Goal: Information Seeking & Learning: Check status

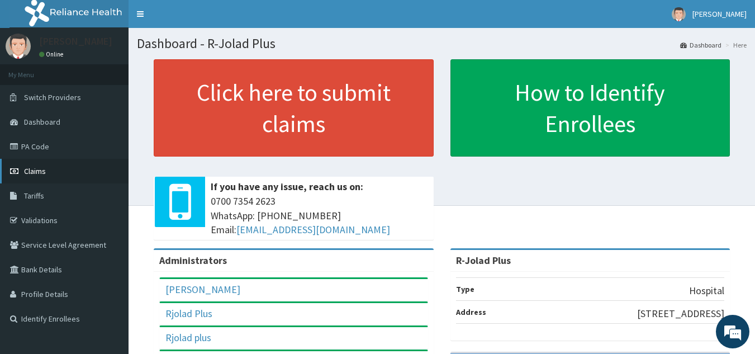
click at [47, 167] on link "Claims" at bounding box center [64, 171] width 129 height 25
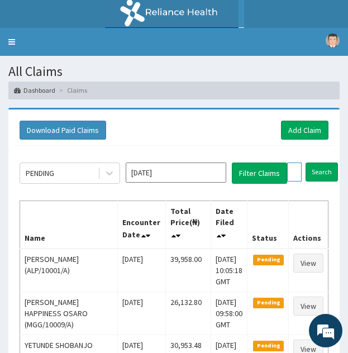
click at [295, 177] on input "text" at bounding box center [294, 172] width 15 height 19
click at [295, 168] on input "text" at bounding box center [294, 172] width 15 height 19
paste input "LTI/10209/A"
type input "LTI/10209/A"
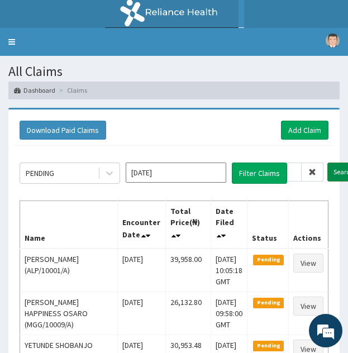
scroll to position [0, 0]
click at [330, 173] on input "Search" at bounding box center [343, 172] width 32 height 19
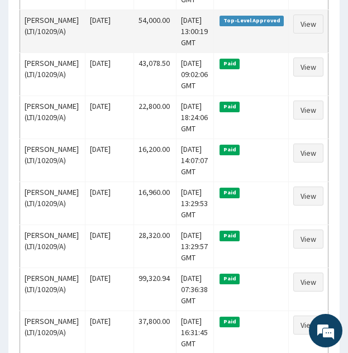
scroll to position [326, 0]
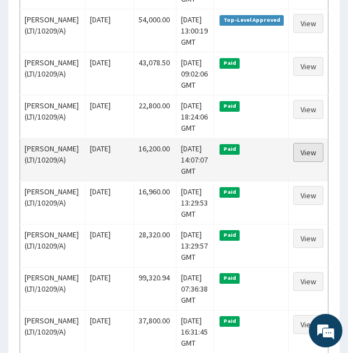
click at [303, 162] on link "View" at bounding box center [308, 152] width 30 height 19
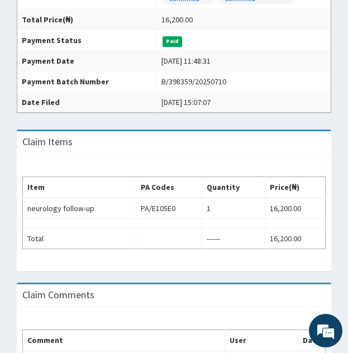
scroll to position [288, 0]
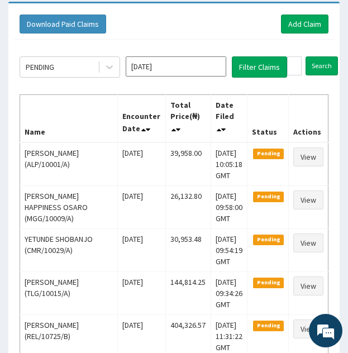
scroll to position [103, 0]
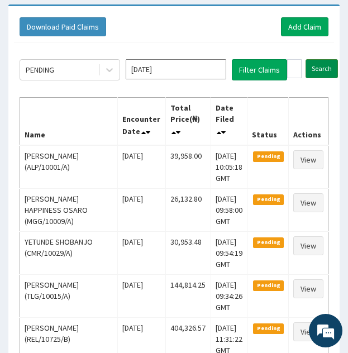
click at [320, 69] on input "Search" at bounding box center [322, 68] width 32 height 19
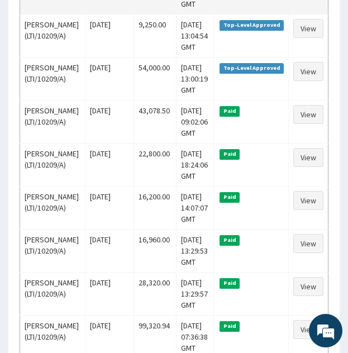
scroll to position [279, 0]
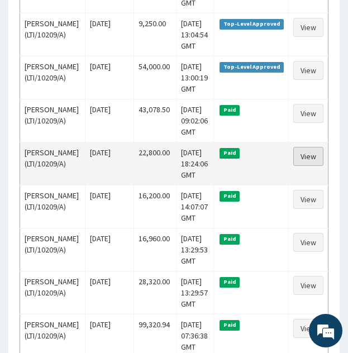
click at [306, 166] on link "View" at bounding box center [308, 156] width 30 height 19
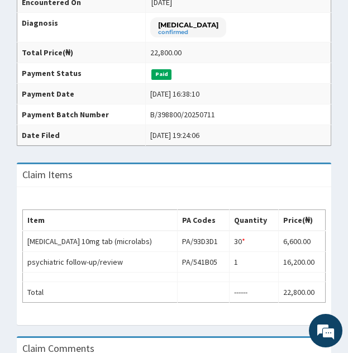
scroll to position [255, 0]
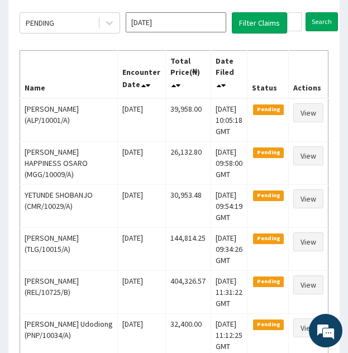
scroll to position [97, 0]
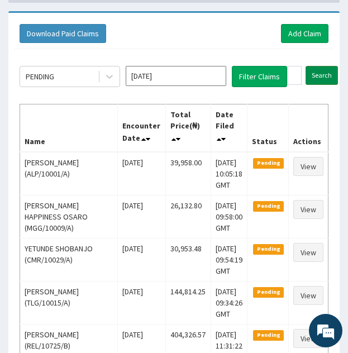
click at [317, 73] on input "Search" at bounding box center [322, 75] width 32 height 19
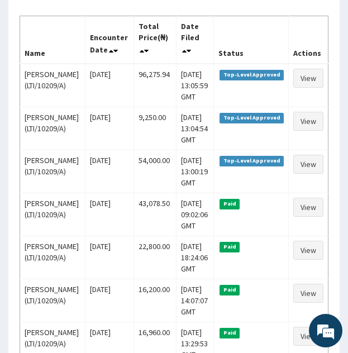
scroll to position [186, 0]
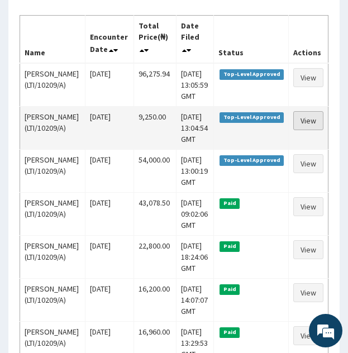
click at [301, 130] on link "View" at bounding box center [308, 120] width 30 height 19
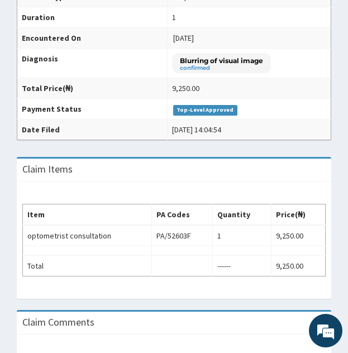
scroll to position [221, 0]
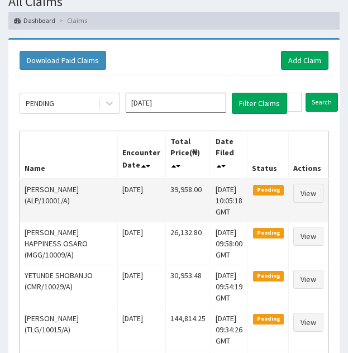
scroll to position [62, 0]
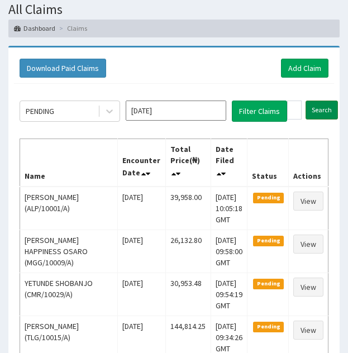
click at [315, 109] on input "Search" at bounding box center [322, 110] width 32 height 19
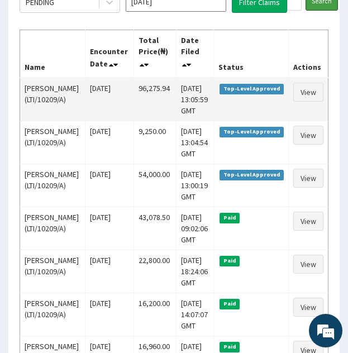
scroll to position [173, 0]
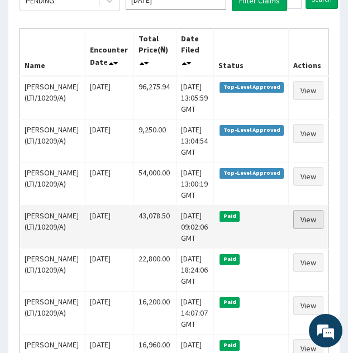
click at [295, 229] on link "View" at bounding box center [308, 219] width 30 height 19
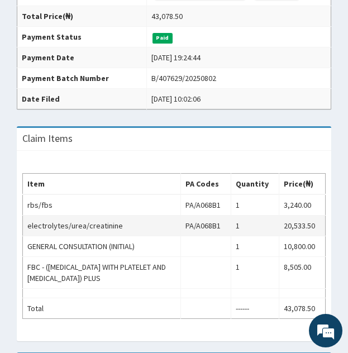
scroll to position [296, 0]
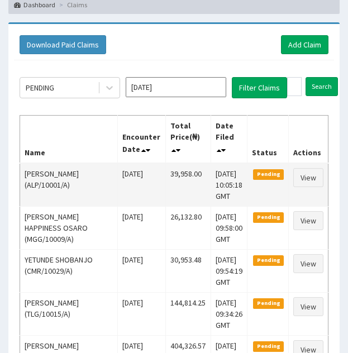
scroll to position [73, 0]
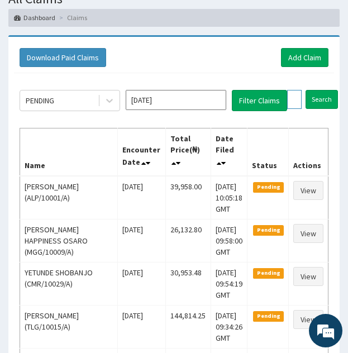
click at [292, 103] on input "LTI/10209/A" at bounding box center [294, 99] width 15 height 19
click at [293, 101] on input "LTI/10209/A" at bounding box center [294, 99] width 15 height 19
paste input "HIC/10021/B"
type input "HIC/10021/BLTI/10209/A"
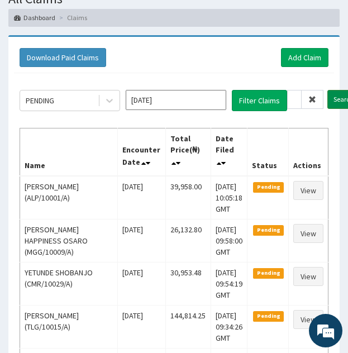
scroll to position [0, 0]
click at [335, 97] on input "Search" at bounding box center [343, 99] width 32 height 19
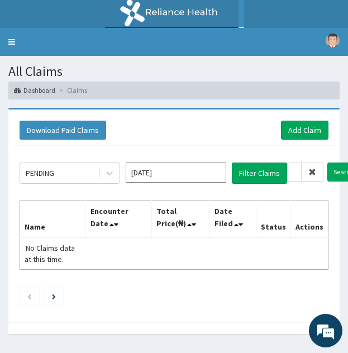
click at [311, 173] on icon at bounding box center [312, 172] width 8 height 8
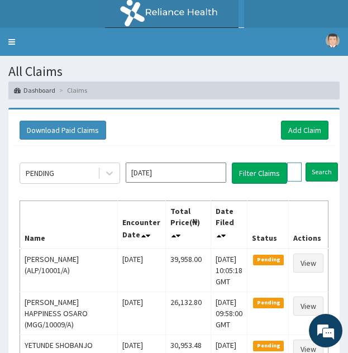
click at [295, 174] on input "text" at bounding box center [294, 172] width 15 height 19
click at [295, 173] on input "text" at bounding box center [294, 172] width 15 height 19
paste input "HIC/10021/B"
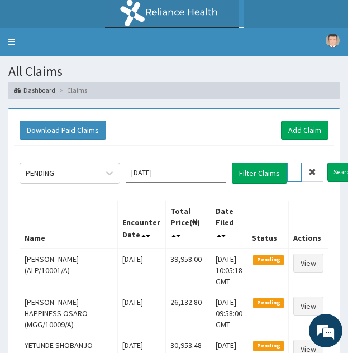
scroll to position [0, 41]
type input "HIC/10021/B"
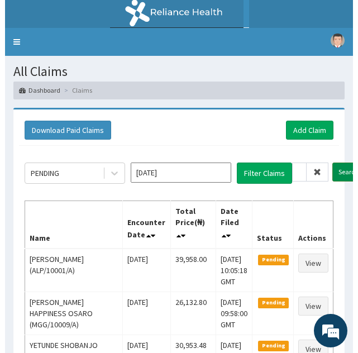
scroll to position [0, 0]
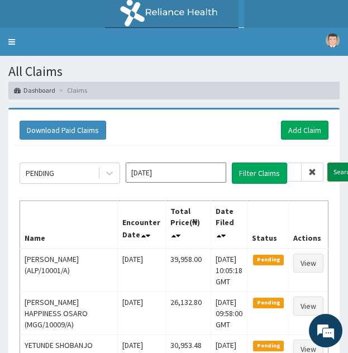
click at [339, 170] on input "Search" at bounding box center [343, 172] width 32 height 19
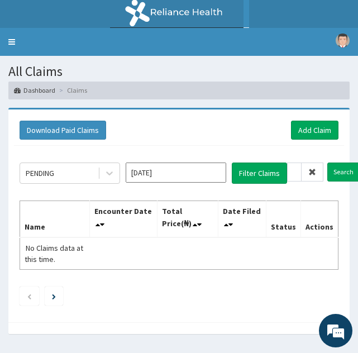
click at [312, 172] on icon at bounding box center [312, 172] width 8 height 8
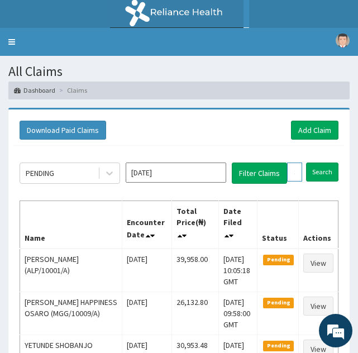
click at [293, 173] on input "text" at bounding box center [294, 172] width 15 height 19
paste input "HIC/10021/B"
type input "HIC/10021/B"
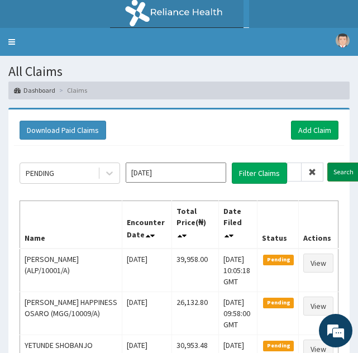
click at [339, 168] on input "Search" at bounding box center [343, 172] width 32 height 19
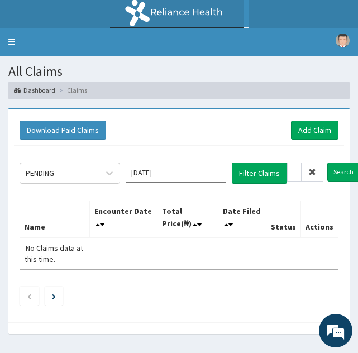
click at [310, 174] on icon at bounding box center [312, 172] width 8 height 8
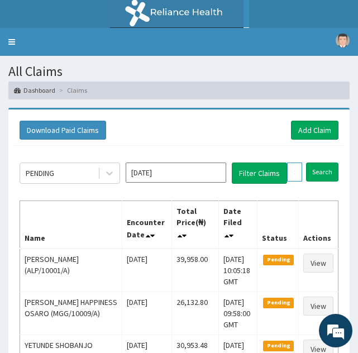
click at [294, 173] on input "text" at bounding box center [294, 172] width 15 height 19
paste input "HIC/10021/B"
type input "HIC/10021/B"
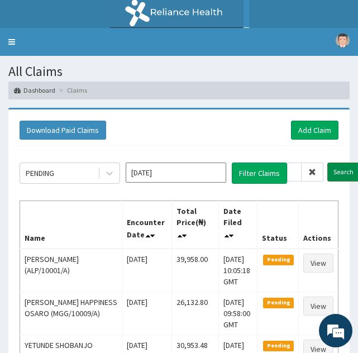
click at [335, 172] on input "Search" at bounding box center [343, 172] width 32 height 19
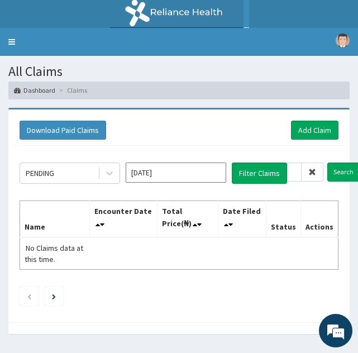
click at [310, 174] on icon at bounding box center [312, 172] width 8 height 8
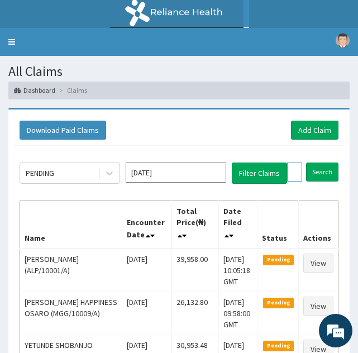
click at [294, 170] on input "text" at bounding box center [294, 172] width 15 height 19
paste input "HIC/10021/B"
type input "HIC/10021/B"
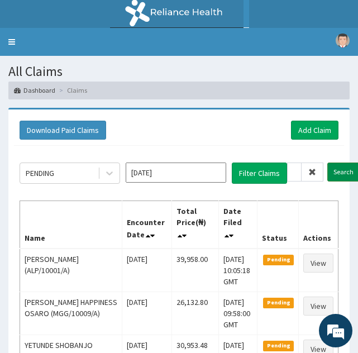
click at [340, 170] on input "Search" at bounding box center [343, 172] width 32 height 19
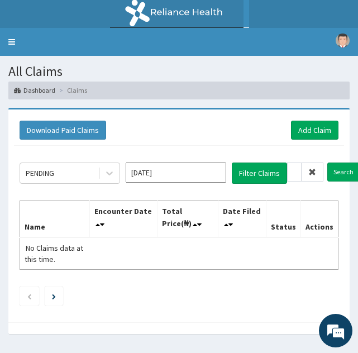
click at [310, 173] on icon at bounding box center [312, 172] width 8 height 8
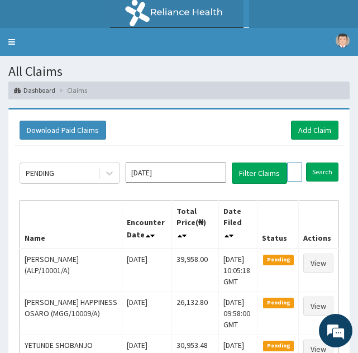
click at [296, 173] on input "text" at bounding box center [294, 172] width 15 height 19
paste input "HIC/10021/B"
type input "HIC/10021/B"
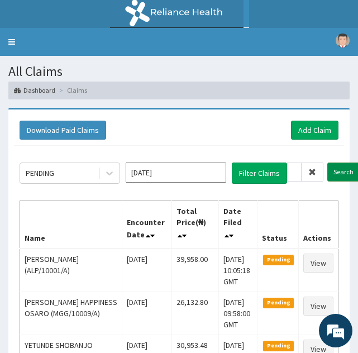
click at [335, 172] on input "Search" at bounding box center [343, 172] width 32 height 19
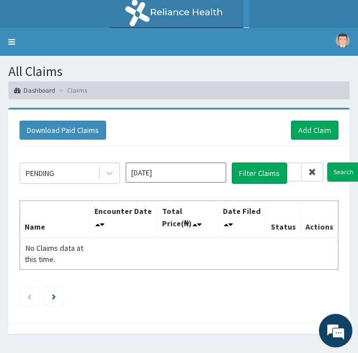
click at [310, 170] on icon at bounding box center [312, 172] width 8 height 8
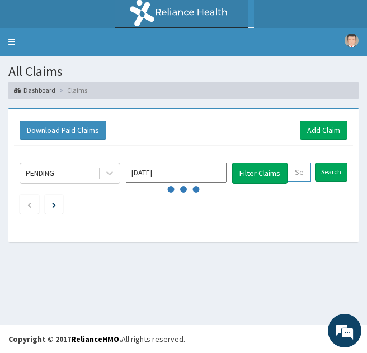
click at [297, 171] on input "text" at bounding box center [298, 172] width 23 height 19
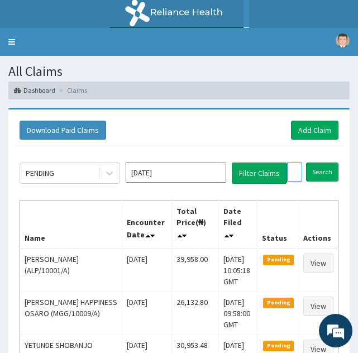
paste input "HIC/10021/B"
type input "HIC/10021/B"
click at [336, 173] on input "Search" at bounding box center [343, 172] width 32 height 19
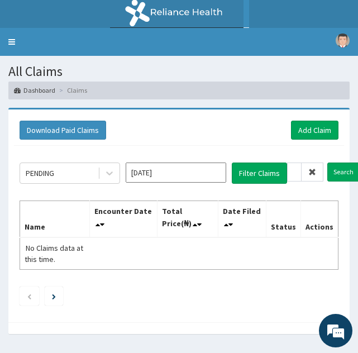
click at [311, 174] on icon at bounding box center [312, 172] width 8 height 8
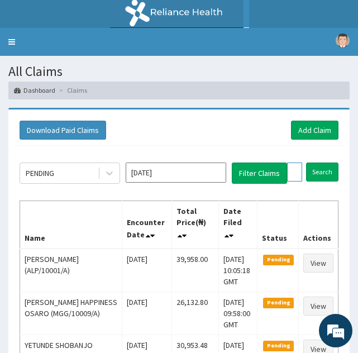
click at [294, 174] on input "text" at bounding box center [294, 172] width 15 height 19
paste input "HIC/10021/B"
type input "HIC/10021/B"
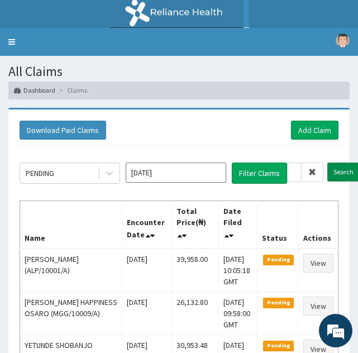
click at [335, 172] on input "Search" at bounding box center [343, 172] width 32 height 19
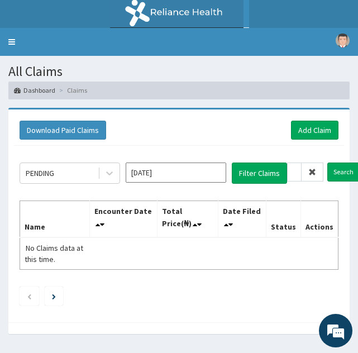
click at [312, 172] on icon at bounding box center [312, 172] width 8 height 8
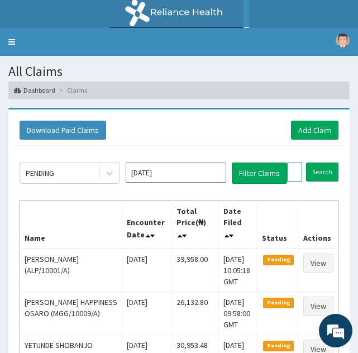
click at [293, 176] on input "text" at bounding box center [294, 172] width 15 height 19
paste input "HIC/10025/A"
type input "HIC/10025/A"
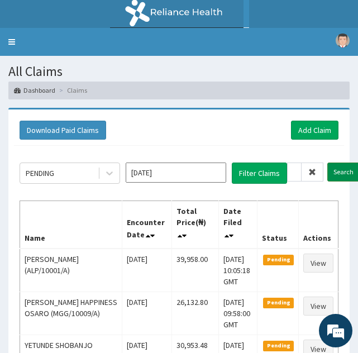
click at [333, 174] on input "Search" at bounding box center [343, 172] width 32 height 19
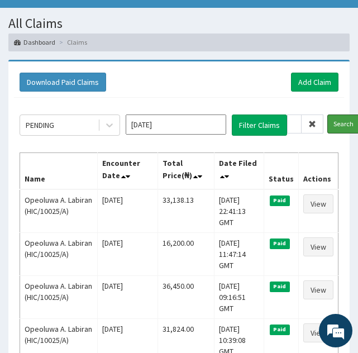
scroll to position [51, 0]
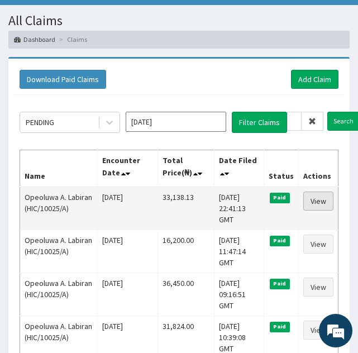
click at [315, 200] on link "View" at bounding box center [318, 201] width 30 height 19
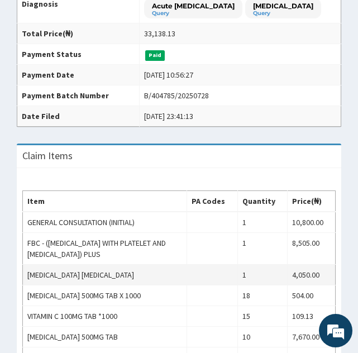
scroll to position [278, 0]
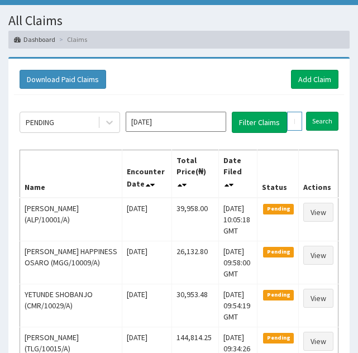
click at [293, 117] on input "HIC/10025/A" at bounding box center [294, 121] width 15 height 19
click at [298, 118] on input "HIC/10025/A" at bounding box center [294, 121] width 15 height 19
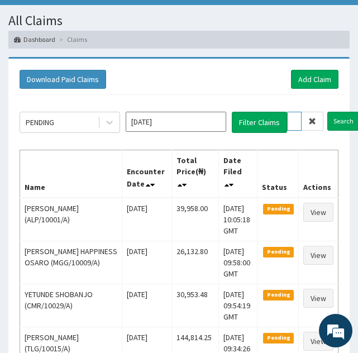
type input "H\IC/10025/A"
click at [308, 126] on span at bounding box center [313, 121] width 22 height 19
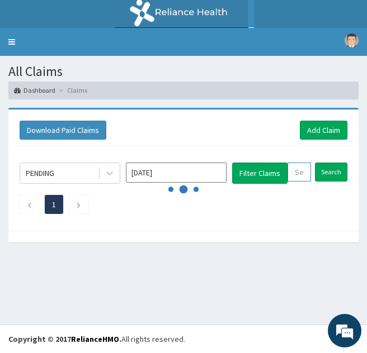
click at [297, 174] on input "text" at bounding box center [298, 172] width 23 height 19
paste input "HIC/10021/C"
type input "HIC/10021/C"
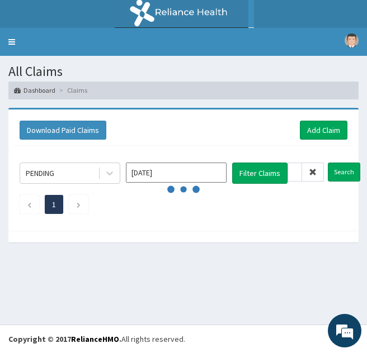
click at [335, 160] on div "PENDING Aug 2025 Filter Claims HIC/10021/C Search 1" at bounding box center [183, 185] width 339 height 79
click at [333, 175] on input "Search" at bounding box center [343, 172] width 32 height 19
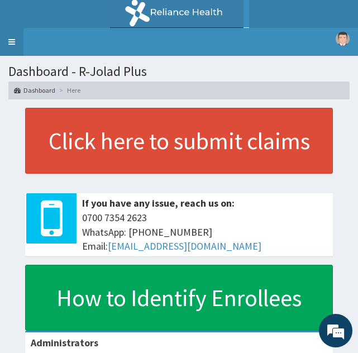
click at [14, 37] on link "Toggle navigation" at bounding box center [11, 42] width 23 height 28
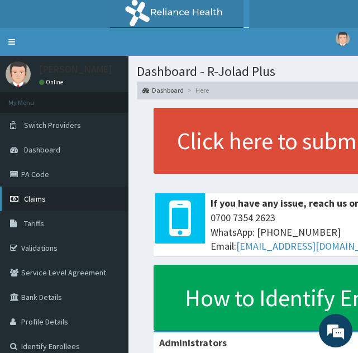
click at [49, 210] on link "Claims" at bounding box center [64, 199] width 129 height 25
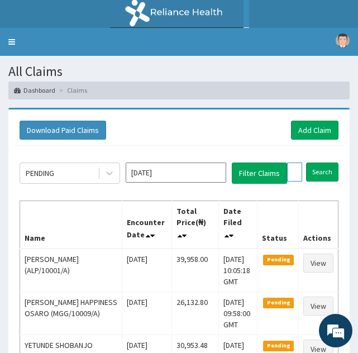
click at [288, 175] on input "text" at bounding box center [294, 172] width 15 height 19
paste input "HIC/10021/C"
type input "HIC/10021/C"
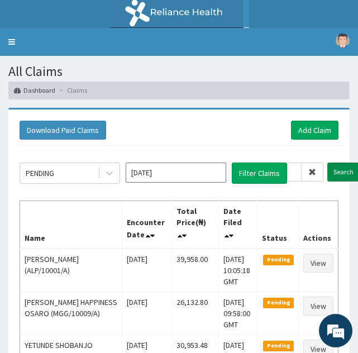
click at [339, 169] on input "Search" at bounding box center [343, 172] width 32 height 19
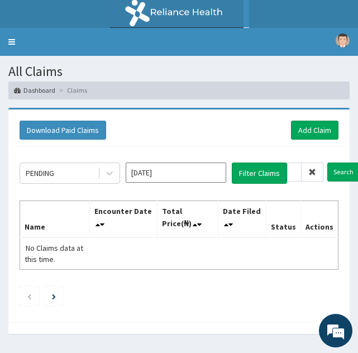
click at [312, 175] on icon at bounding box center [312, 172] width 8 height 8
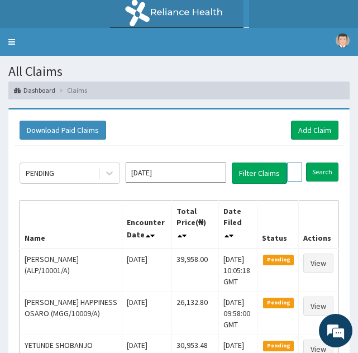
click at [292, 170] on input "text" at bounding box center [294, 172] width 15 height 19
paste input "HIC/10021/C"
type input "HIC/10021/C"
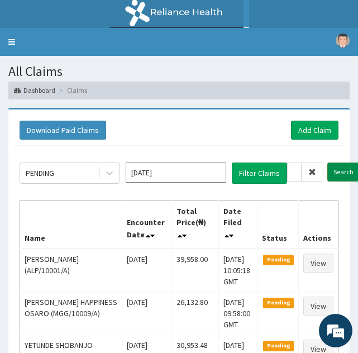
click at [338, 172] on input "Search" at bounding box center [343, 172] width 32 height 19
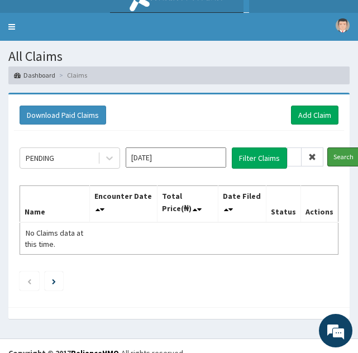
scroll to position [29, 0]
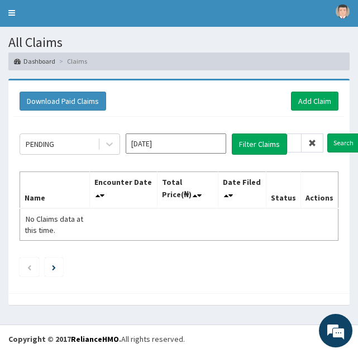
click at [312, 141] on icon at bounding box center [312, 143] width 8 height 8
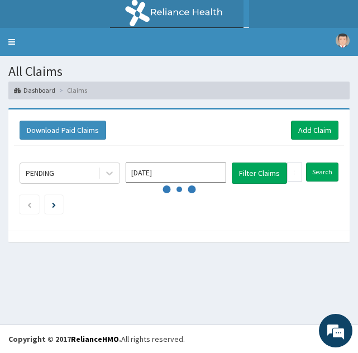
scroll to position [0, 0]
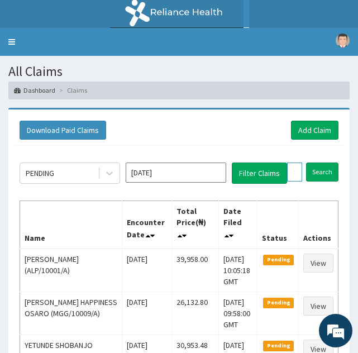
click at [291, 172] on input "text" at bounding box center [294, 172] width 15 height 19
paste input "HIC/10021/C"
type input "HIC/10021/C"
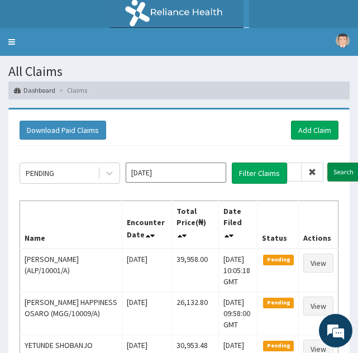
click at [342, 174] on input "Search" at bounding box center [343, 172] width 32 height 19
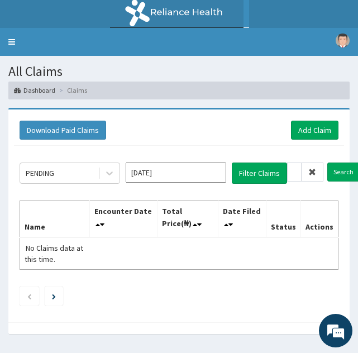
click at [313, 174] on icon at bounding box center [312, 172] width 8 height 8
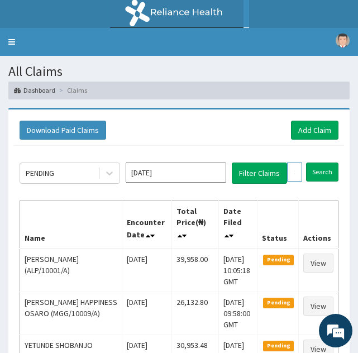
click at [290, 174] on input "text" at bounding box center [294, 172] width 15 height 19
paste input "HIC/10021/C"
type input "HIC/10021/C"
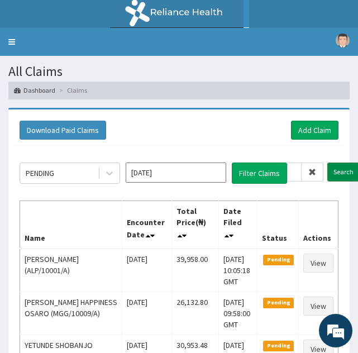
click at [336, 172] on input "Search" at bounding box center [343, 172] width 32 height 19
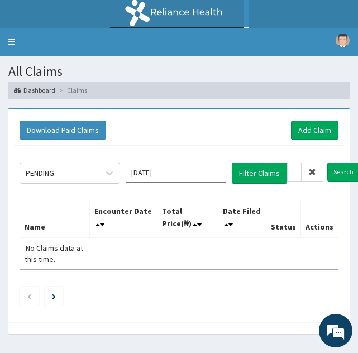
click at [315, 175] on icon at bounding box center [312, 172] width 8 height 8
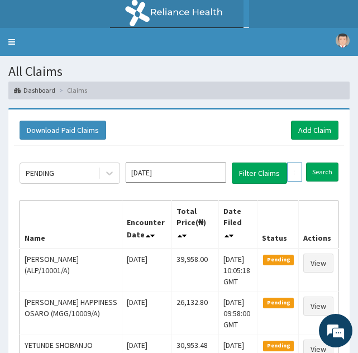
click at [294, 172] on input "text" at bounding box center [294, 172] width 15 height 19
paste input "KAT/10015/A"
type input "KAT/10015/A"
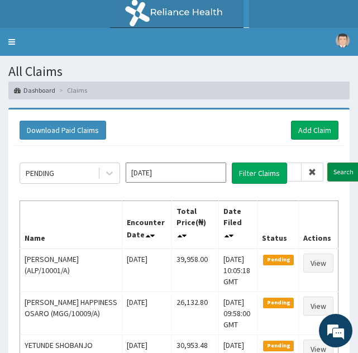
click at [341, 172] on input "Search" at bounding box center [343, 172] width 32 height 19
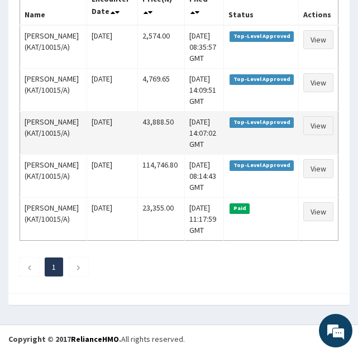
scroll to position [264, 0]
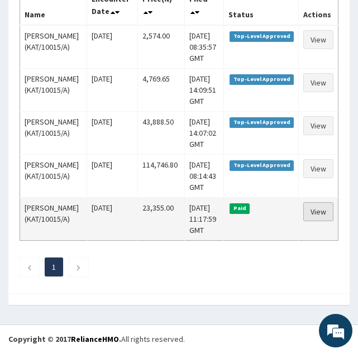
click at [319, 217] on link "View" at bounding box center [318, 211] width 30 height 19
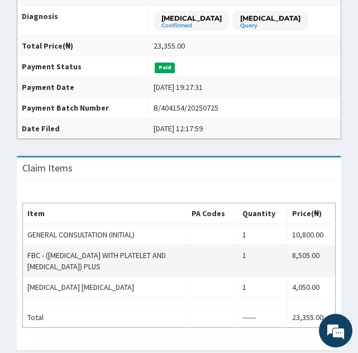
scroll to position [263, 0]
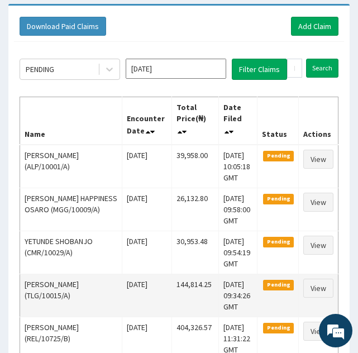
scroll to position [103, 0]
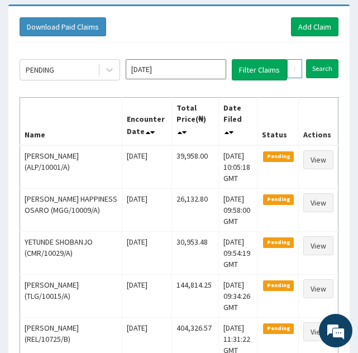
click at [298, 72] on input "KAT/10015/A" at bounding box center [294, 68] width 15 height 19
click at [316, 72] on input "Search" at bounding box center [322, 68] width 32 height 19
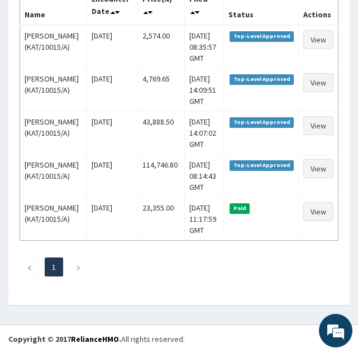
scroll to position [245, 0]
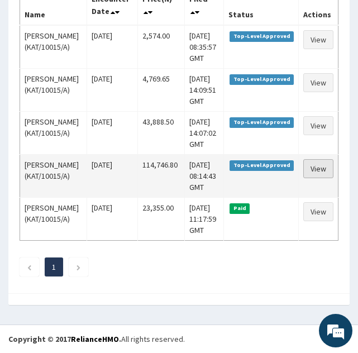
click at [314, 178] on link "View" at bounding box center [318, 168] width 30 height 19
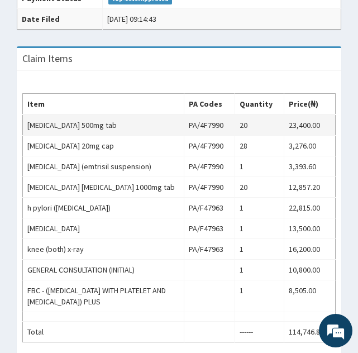
scroll to position [403, 0]
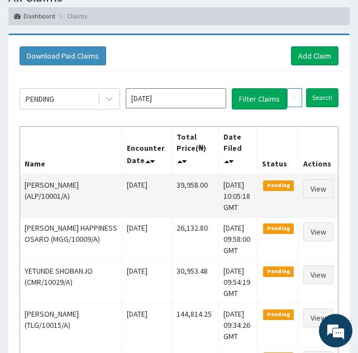
scroll to position [70, 0]
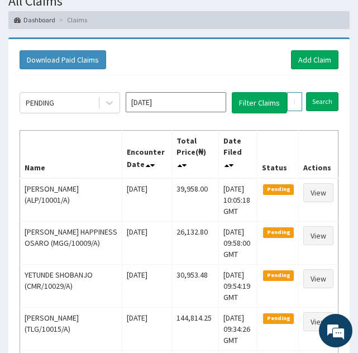
click at [294, 98] on input "KAT/10015/A" at bounding box center [294, 101] width 15 height 19
click at [297, 102] on input "KAT/10015/A" at bounding box center [294, 101] width 15 height 19
click at [295, 101] on input "KAT/10015/A" at bounding box center [294, 101] width 15 height 19
click at [295, 102] on input "KAT/10015/A" at bounding box center [294, 101] width 15 height 19
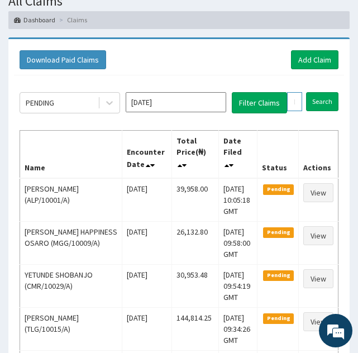
click at [295, 102] on input "KAT/10015/A" at bounding box center [294, 101] width 15 height 19
click at [300, 99] on input "KAT/10015/A" at bounding box center [294, 101] width 15 height 19
type input "AT/10015/A"
click at [311, 104] on icon at bounding box center [312, 102] width 8 height 8
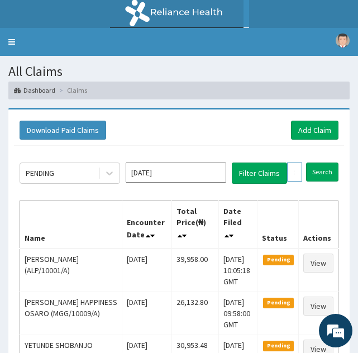
click at [295, 169] on input "text" at bounding box center [294, 172] width 15 height 19
paste input "KAT/10015/B"
type input "KAT/10015/B"
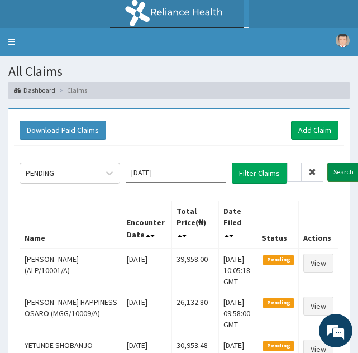
click at [336, 172] on input "Search" at bounding box center [343, 172] width 32 height 19
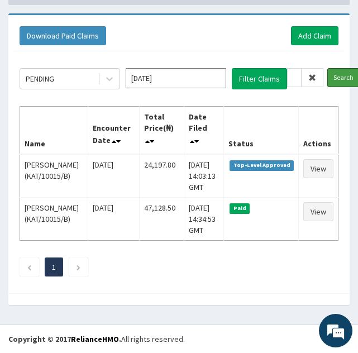
scroll to position [116, 0]
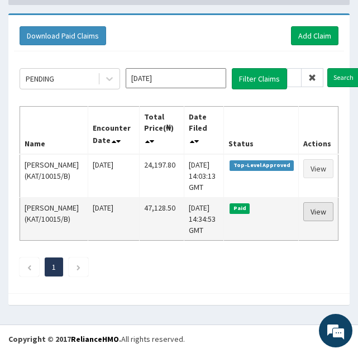
click at [309, 202] on link "View" at bounding box center [318, 211] width 30 height 19
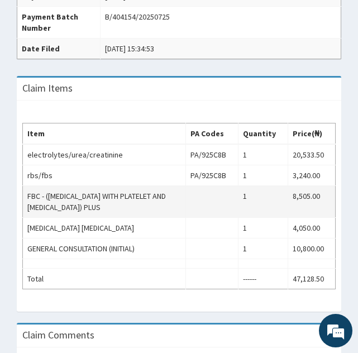
scroll to position [411, 0]
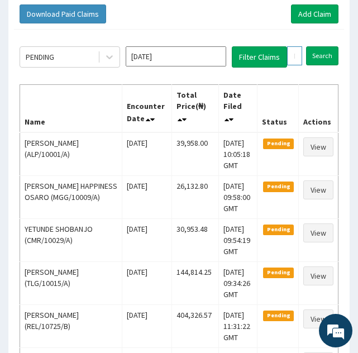
click at [297, 54] on input "KAT/10015/B" at bounding box center [294, 55] width 15 height 19
click at [295, 55] on input "KAT/10015/B" at bounding box center [294, 55] width 15 height 19
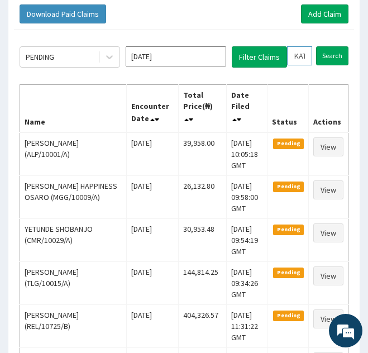
click at [301, 58] on input "KAT/10015/B" at bounding box center [299, 55] width 25 height 19
type input "KT/10015/B"
click at [313, 59] on icon at bounding box center [312, 56] width 8 height 8
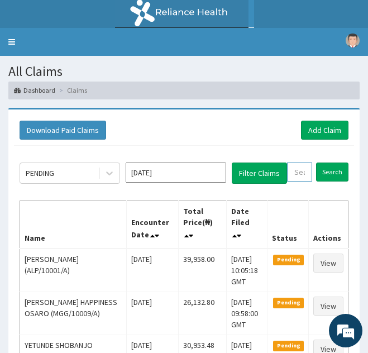
click at [293, 171] on input "text" at bounding box center [299, 172] width 25 height 19
paste input "CXI/10001/A"
type input "CXI/10001/A"
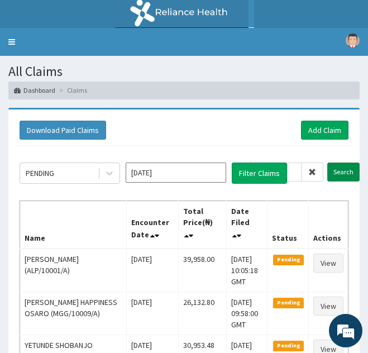
click at [344, 172] on input "Search" at bounding box center [343, 172] width 32 height 19
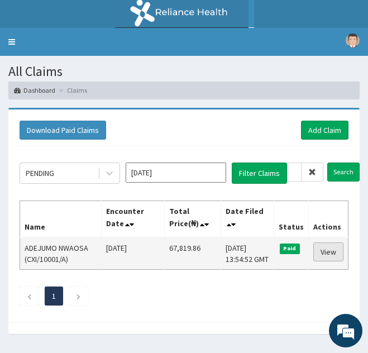
click at [324, 254] on link "View" at bounding box center [329, 252] width 30 height 19
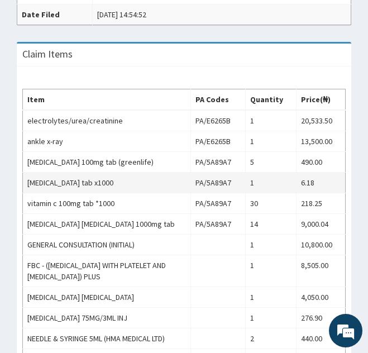
scroll to position [467, 0]
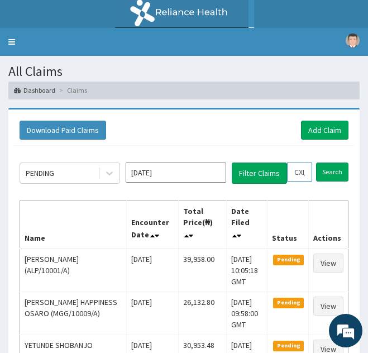
click at [301, 171] on input "CXI/10001/A" at bounding box center [299, 172] width 25 height 19
type input "CI/10001/A"
click at [314, 175] on icon at bounding box center [312, 172] width 8 height 8
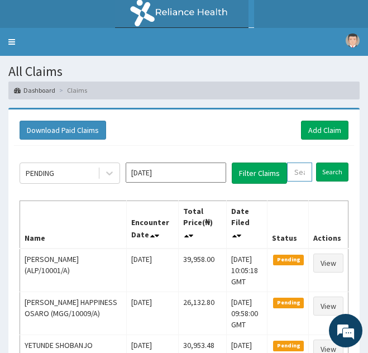
click at [302, 168] on input "text" at bounding box center [299, 172] width 25 height 19
paste input "UBP/10293/A"
type input "UBP/10293/A"
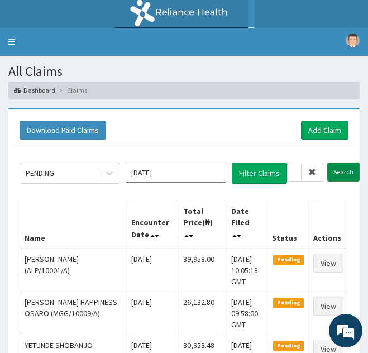
click at [335, 168] on input "Search" at bounding box center [343, 172] width 32 height 19
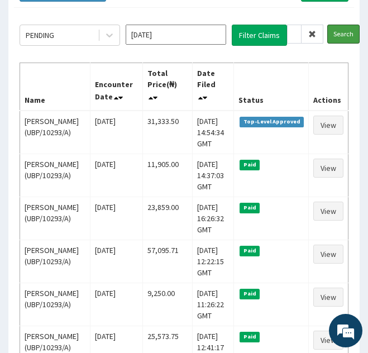
scroll to position [146, 0]
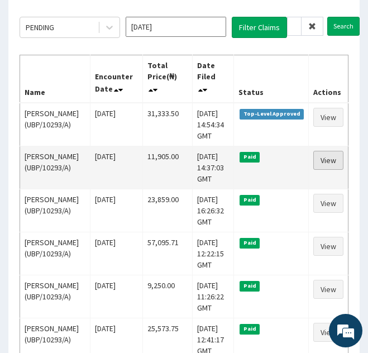
click at [324, 170] on link "View" at bounding box center [329, 160] width 30 height 19
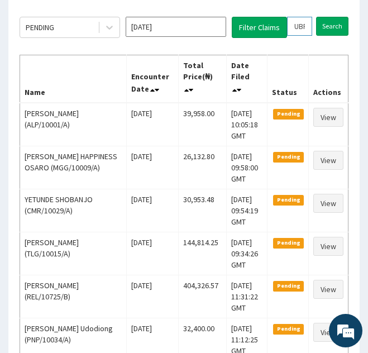
click at [299, 26] on input "UBP/10293/A" at bounding box center [299, 26] width 25 height 19
type input "BP/10293/A"
click at [314, 23] on icon at bounding box center [312, 26] width 8 height 8
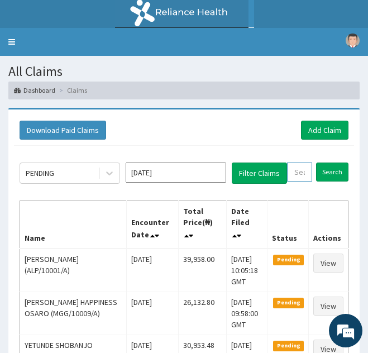
click at [296, 173] on input "text" at bounding box center [299, 172] width 25 height 19
paste input "EIS/11776/A"
type input "EIS/11776/A"
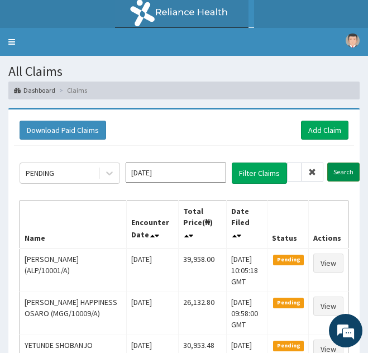
click at [336, 176] on input "Search" at bounding box center [343, 172] width 32 height 19
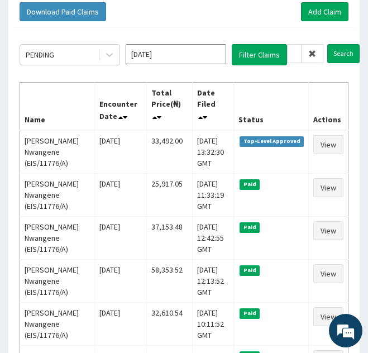
scroll to position [125, 0]
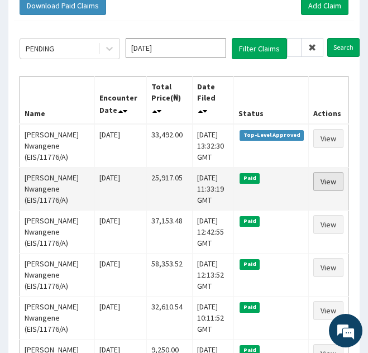
click at [324, 191] on link "View" at bounding box center [329, 181] width 30 height 19
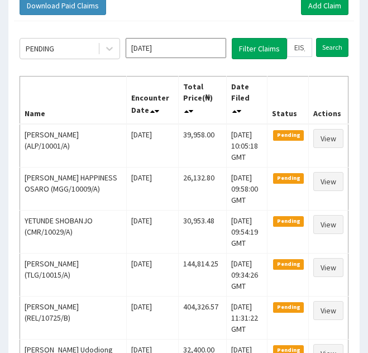
scroll to position [125, 0]
click at [299, 50] on input "EIS/11776/A" at bounding box center [299, 47] width 25 height 19
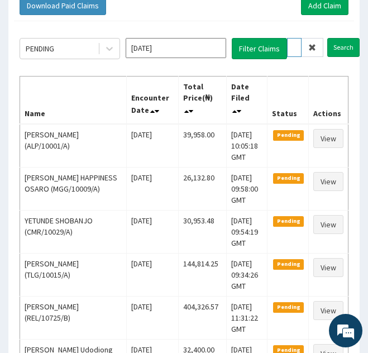
type input "IS/11776/A"
click at [310, 51] on icon at bounding box center [312, 48] width 8 height 8
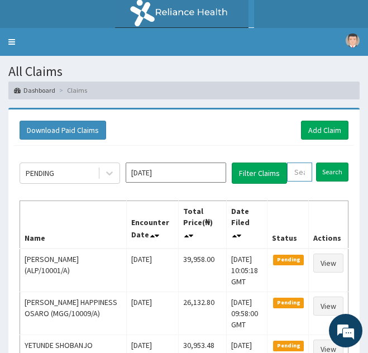
click at [296, 175] on input "text" at bounding box center [299, 172] width 25 height 19
paste input "PPY/10461/A"
type input "PPY/10461/A"
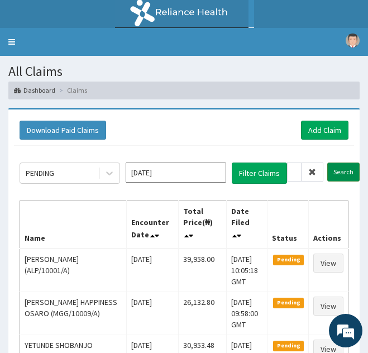
click at [333, 174] on input "Search" at bounding box center [343, 172] width 32 height 19
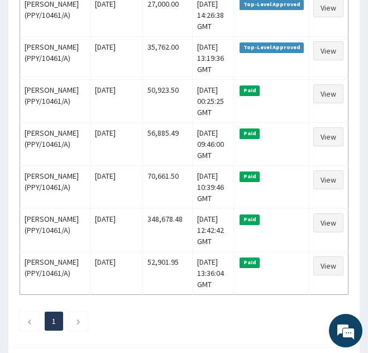
scroll to position [257, 0]
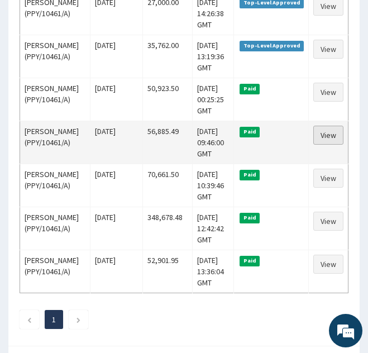
click at [322, 145] on link "View" at bounding box center [329, 135] width 30 height 19
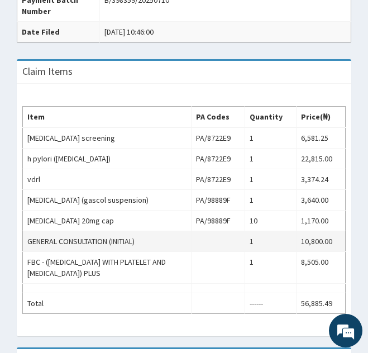
scroll to position [428, 0]
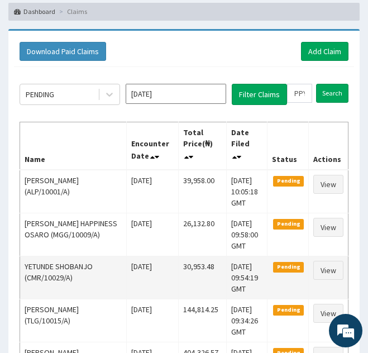
scroll to position [72, 0]
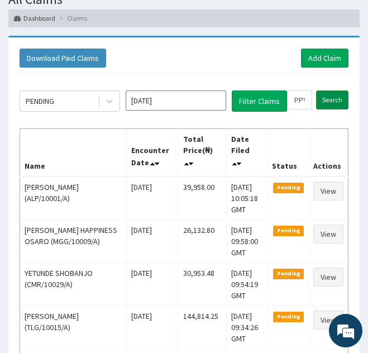
click at [322, 100] on input "Search" at bounding box center [332, 100] width 32 height 19
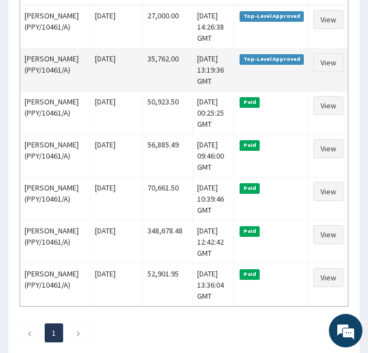
scroll to position [245, 0]
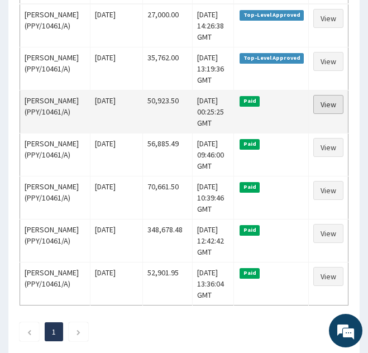
click at [326, 114] on link "View" at bounding box center [329, 104] width 30 height 19
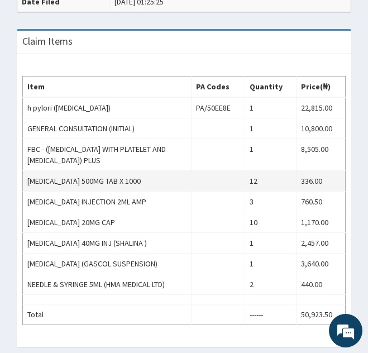
scroll to position [463, 0]
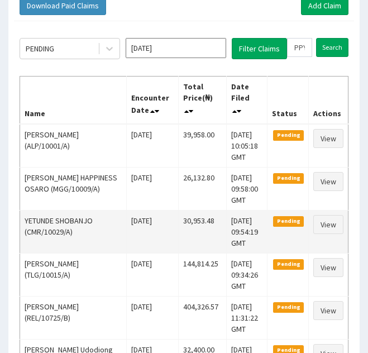
scroll to position [124, 0]
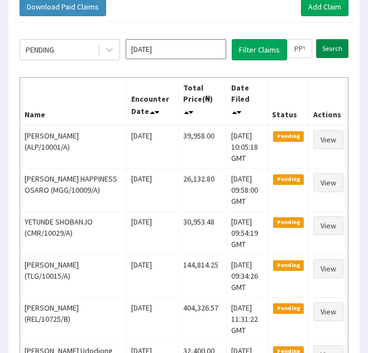
click at [329, 48] on input "Search" at bounding box center [332, 48] width 32 height 19
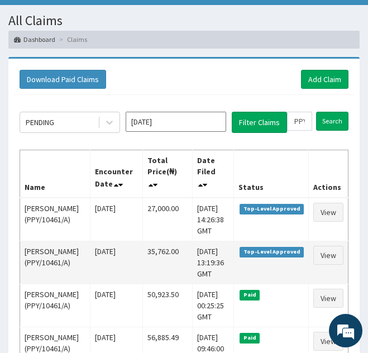
scroll to position [50, 0]
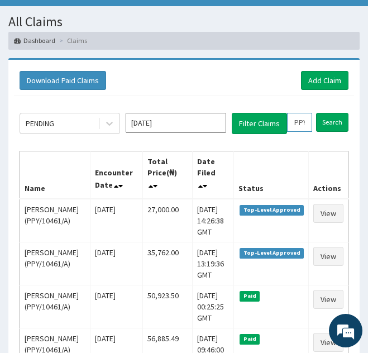
click at [299, 122] on input "PPY/10461/A" at bounding box center [299, 122] width 25 height 19
type input "PY/10461/A"
click at [314, 126] on icon at bounding box center [312, 122] width 8 height 8
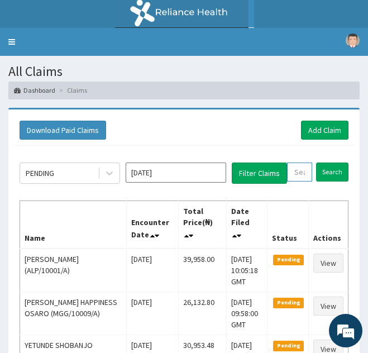
click at [298, 175] on input "text" at bounding box center [299, 172] width 25 height 19
paste input "SBL/10385/A"
type input "SBL/10385/A"
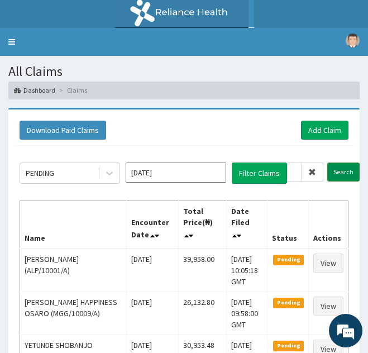
click at [334, 175] on input "Search" at bounding box center [343, 172] width 32 height 19
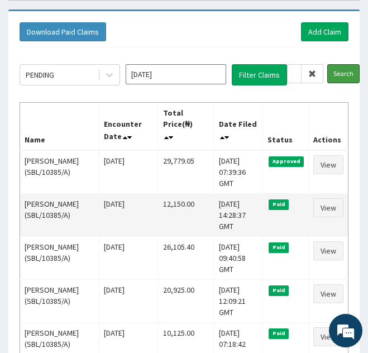
scroll to position [99, 0]
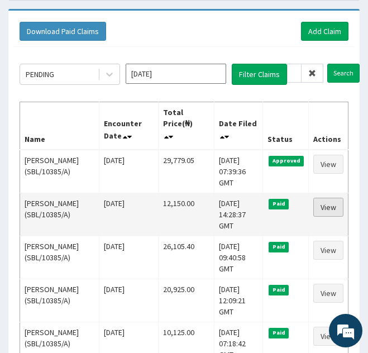
click at [331, 198] on link "View" at bounding box center [329, 207] width 30 height 19
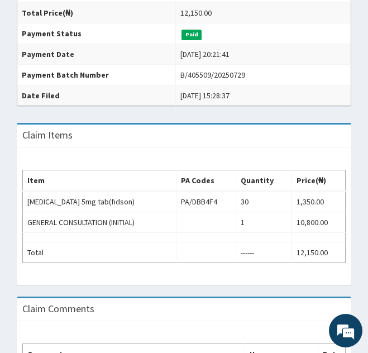
scroll to position [295, 0]
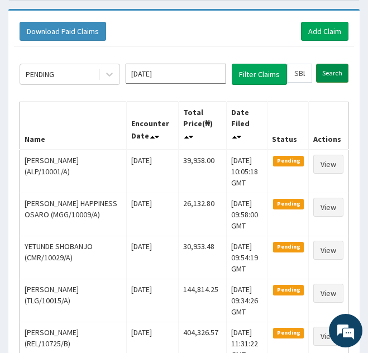
click at [330, 70] on input "Search" at bounding box center [332, 73] width 32 height 19
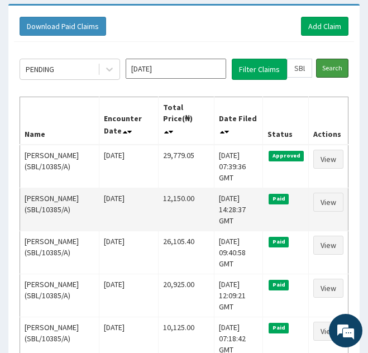
scroll to position [105, 0]
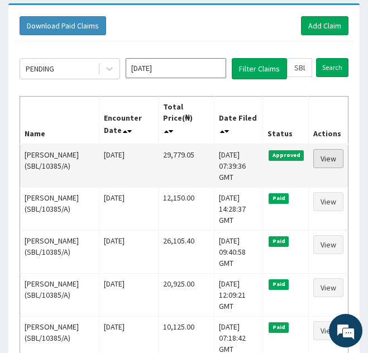
click at [322, 149] on link "View" at bounding box center [329, 158] width 30 height 19
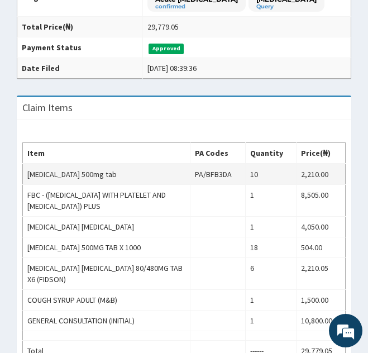
scroll to position [287, 0]
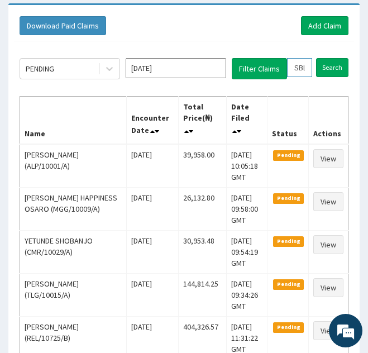
click at [301, 67] on input "SBL/10385/A" at bounding box center [299, 67] width 25 height 19
type input "SL/10385/A"
click at [310, 70] on icon at bounding box center [312, 68] width 8 height 8
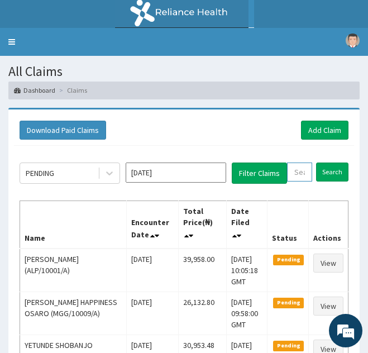
click at [299, 169] on input "text" at bounding box center [299, 172] width 25 height 19
paste input "CUA/10019/D"
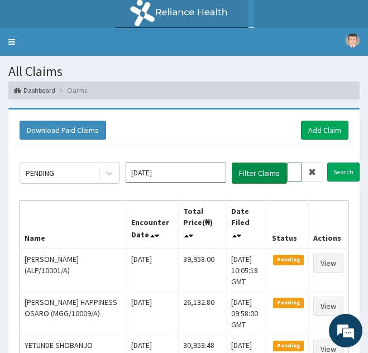
type input "CUA/10019/D"
click at [277, 167] on button "Filter Claims" at bounding box center [259, 173] width 55 height 21
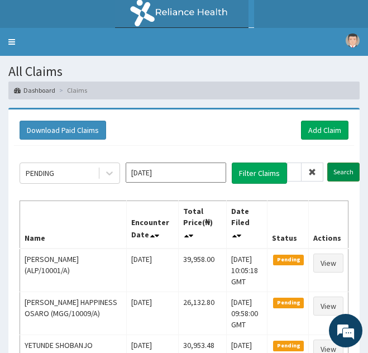
click at [336, 172] on input "Search" at bounding box center [343, 172] width 32 height 19
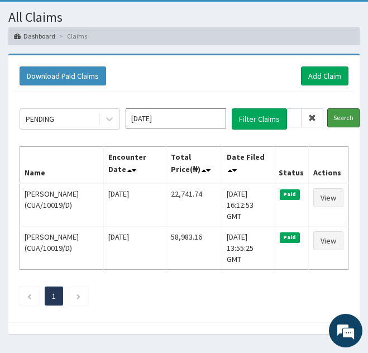
scroll to position [61, 0]
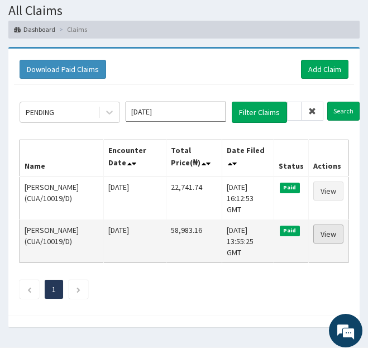
click at [329, 225] on link "View" at bounding box center [329, 234] width 30 height 19
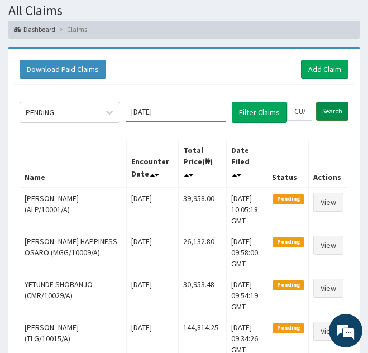
click at [329, 106] on input "Search" at bounding box center [332, 111] width 32 height 19
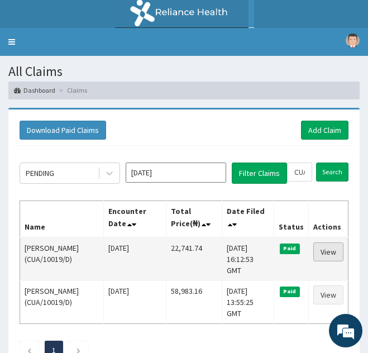
click at [323, 251] on link "View" at bounding box center [329, 252] width 30 height 19
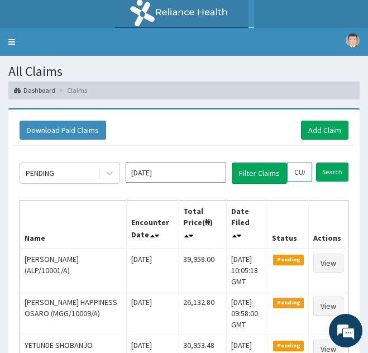
click at [300, 172] on input "CUA/10019/D" at bounding box center [299, 172] width 25 height 19
type input "UA/10019/D"
click at [313, 173] on icon at bounding box center [312, 172] width 8 height 8
click at [296, 172] on input "text" at bounding box center [299, 172] width 25 height 19
paste input "CUA/10019/B"
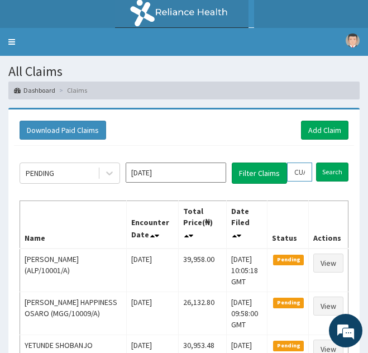
click at [296, 172] on input "CUA/10019/B" at bounding box center [299, 172] width 25 height 19
type input "CUA/10019/B"
click at [330, 173] on input "Search" at bounding box center [343, 172] width 32 height 19
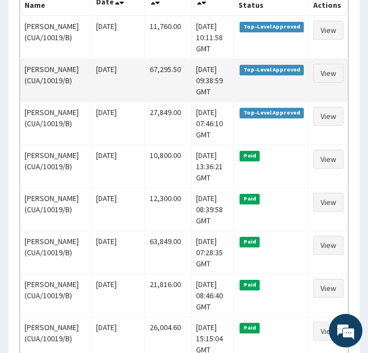
scroll to position [234, 0]
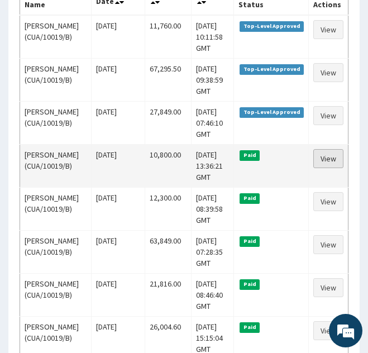
click at [327, 168] on link "View" at bounding box center [329, 158] width 30 height 19
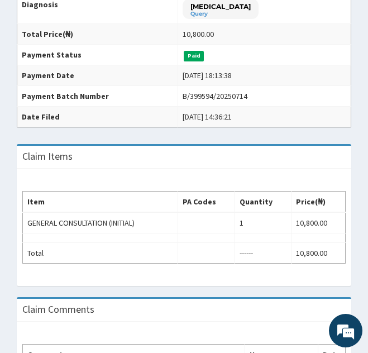
scroll to position [274, 0]
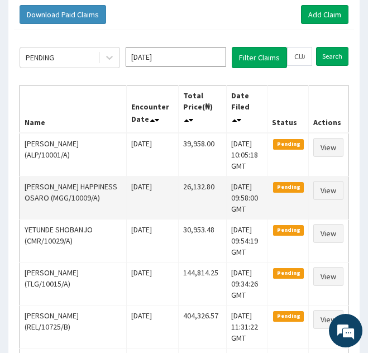
scroll to position [109, 0]
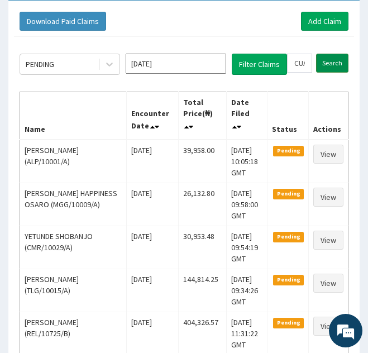
click at [327, 59] on input "Search" at bounding box center [332, 63] width 32 height 19
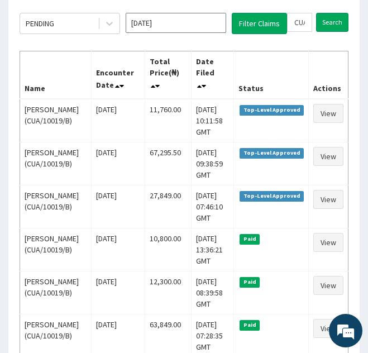
scroll to position [150, 0]
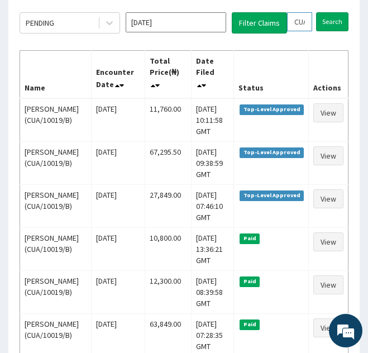
click at [301, 22] on input "CUA/10019/B" at bounding box center [299, 21] width 25 height 19
type input "UA/10019/B"
click at [314, 23] on icon at bounding box center [312, 22] width 8 height 8
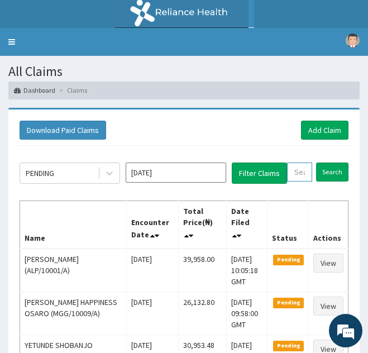
click at [296, 175] on input "text" at bounding box center [299, 172] width 25 height 19
paste input "CUA/10019/A"
type input "CUA/10019/A"
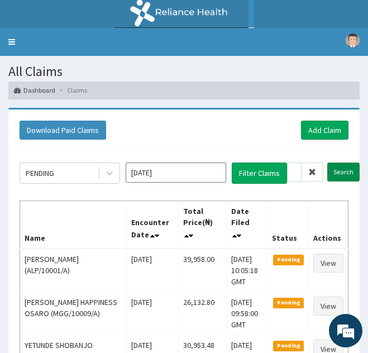
click at [338, 172] on input "Search" at bounding box center [343, 172] width 32 height 19
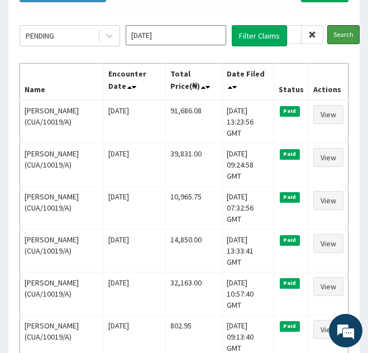
scroll to position [135, 0]
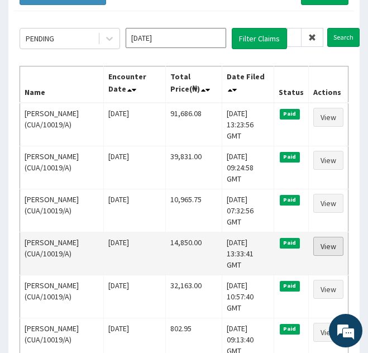
click at [329, 237] on link "View" at bounding box center [329, 246] width 30 height 19
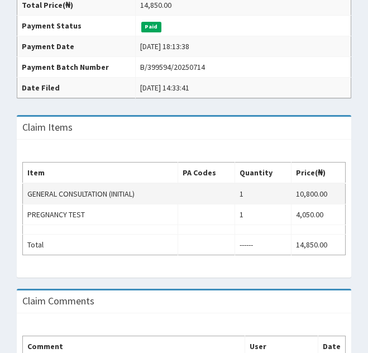
scroll to position [303, 0]
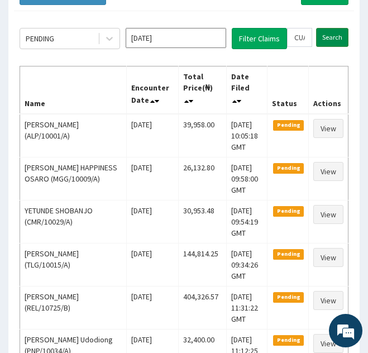
click at [324, 34] on input "Search" at bounding box center [332, 37] width 32 height 19
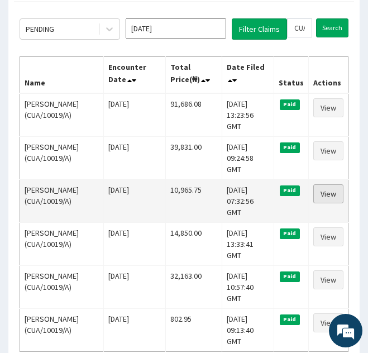
click at [319, 184] on link "View" at bounding box center [329, 193] width 30 height 19
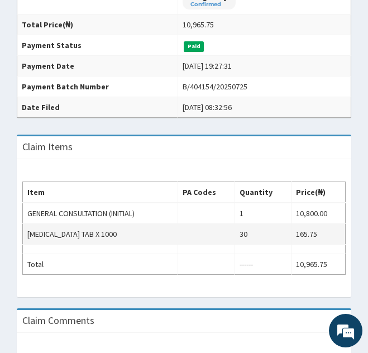
scroll to position [284, 0]
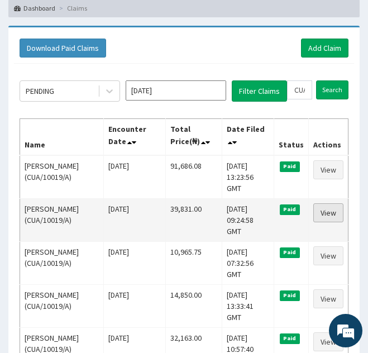
click at [329, 203] on link "View" at bounding box center [329, 212] width 30 height 19
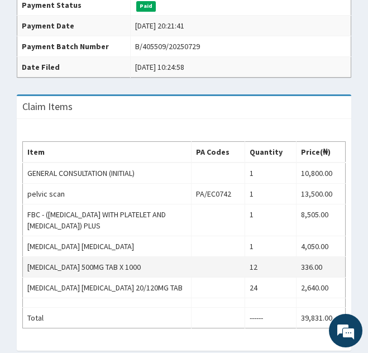
scroll to position [316, 0]
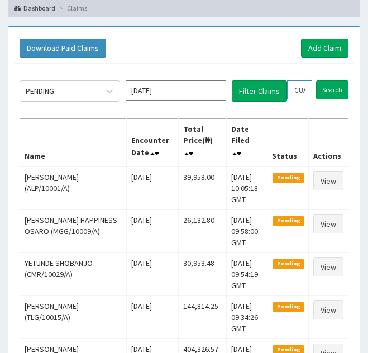
click at [298, 92] on input "CUA/10019/A" at bounding box center [299, 89] width 25 height 19
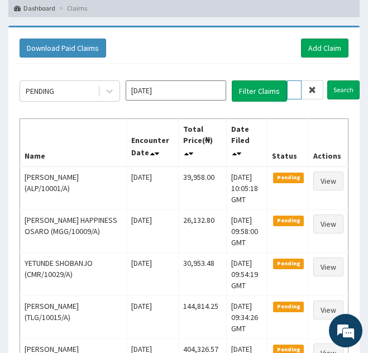
type input "UA/10019/A"
click at [310, 88] on icon at bounding box center [312, 90] width 8 height 8
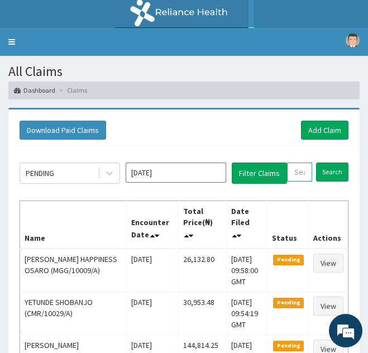
click at [295, 174] on input "text" at bounding box center [299, 172] width 25 height 19
paste input "cua/10019/c"
type input "cua/10019/c"
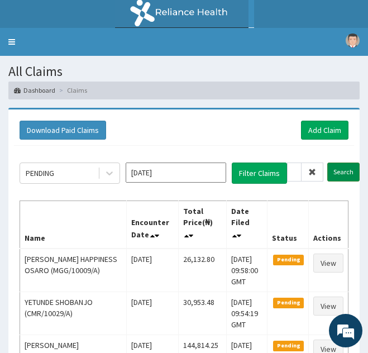
click at [333, 170] on input "Search" at bounding box center [343, 172] width 32 height 19
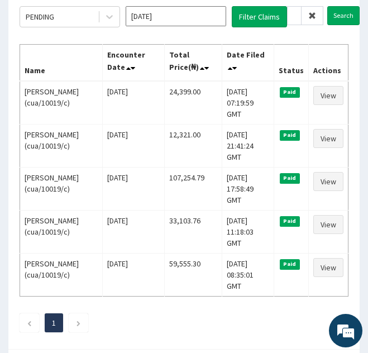
click at [311, 15] on icon at bounding box center [312, 16] width 8 height 8
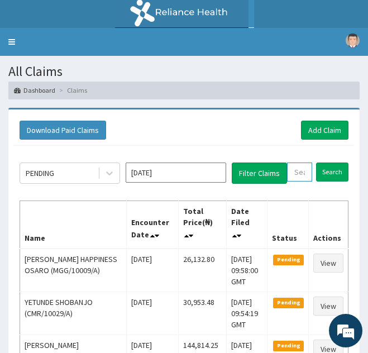
click at [295, 171] on input "text" at bounding box center [299, 172] width 25 height 19
paste input "cua/10019/c"
type input "cua/10019/c"
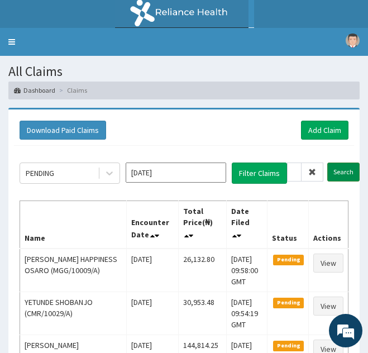
click at [335, 170] on input "Search" at bounding box center [343, 172] width 32 height 19
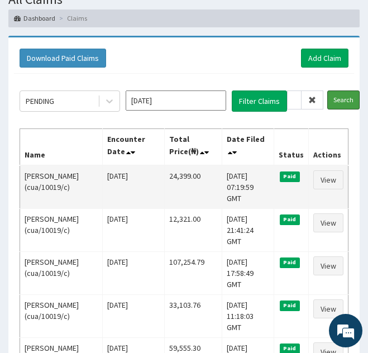
scroll to position [73, 0]
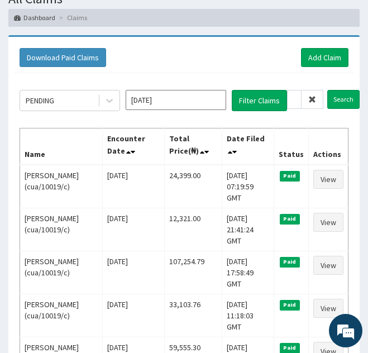
click at [0, 184] on div "Download Paid Claims Add Claim × Note you can only download claims within a max…" at bounding box center [184, 240] width 368 height 410
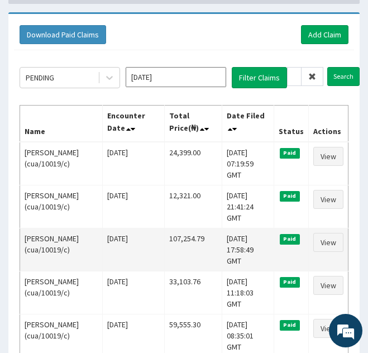
scroll to position [55, 0]
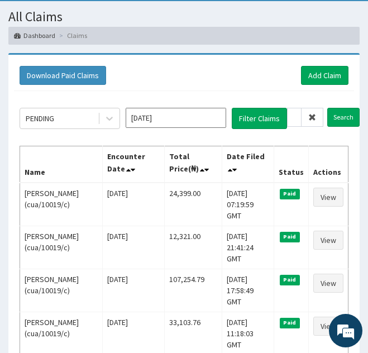
click at [311, 118] on icon at bounding box center [312, 117] width 8 height 8
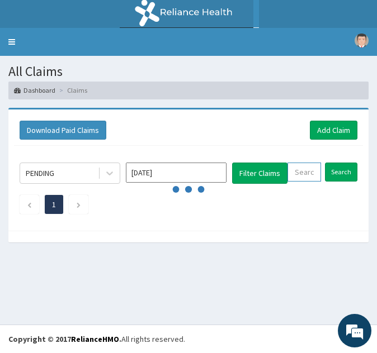
click at [300, 172] on input "text" at bounding box center [304, 172] width 34 height 19
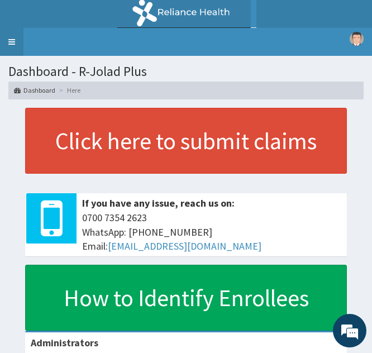
click at [15, 39] on link "Toggle navigation" at bounding box center [11, 42] width 23 height 28
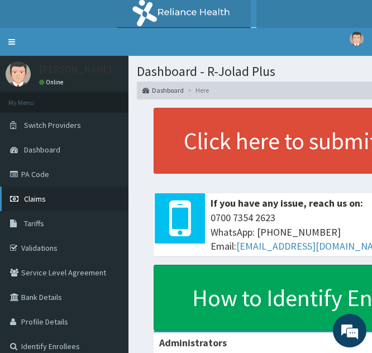
click at [53, 201] on link "Claims" at bounding box center [64, 199] width 129 height 25
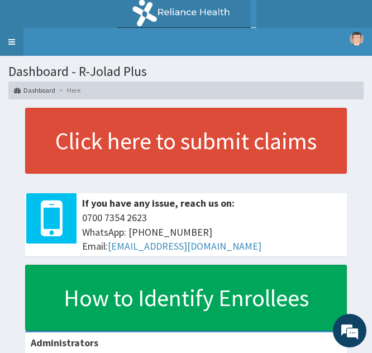
click at [14, 34] on link "Toggle navigation" at bounding box center [11, 42] width 23 height 28
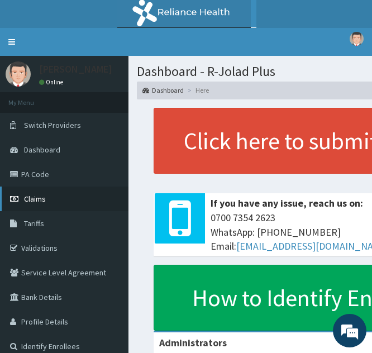
click at [49, 198] on link "Claims" at bounding box center [64, 199] width 129 height 25
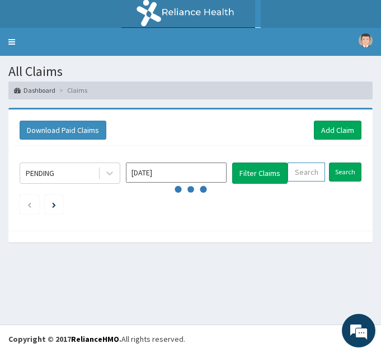
click at [295, 175] on input "text" at bounding box center [305, 172] width 37 height 19
paste input "PPY/10514/G"
type input "PPY/10514/G"
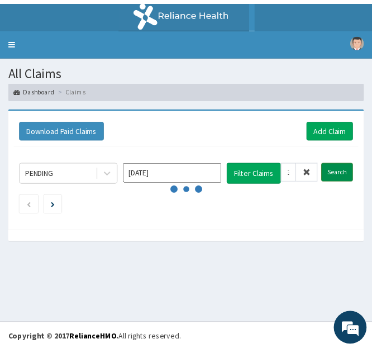
scroll to position [0, 0]
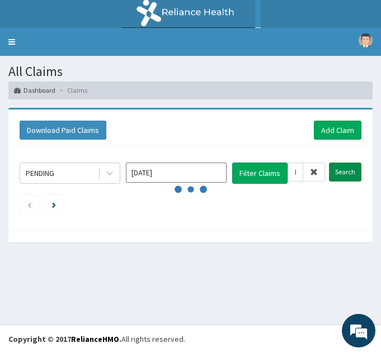
click at [339, 173] on input "Search" at bounding box center [345, 172] width 32 height 19
